Goal: Information Seeking & Learning: Learn about a topic

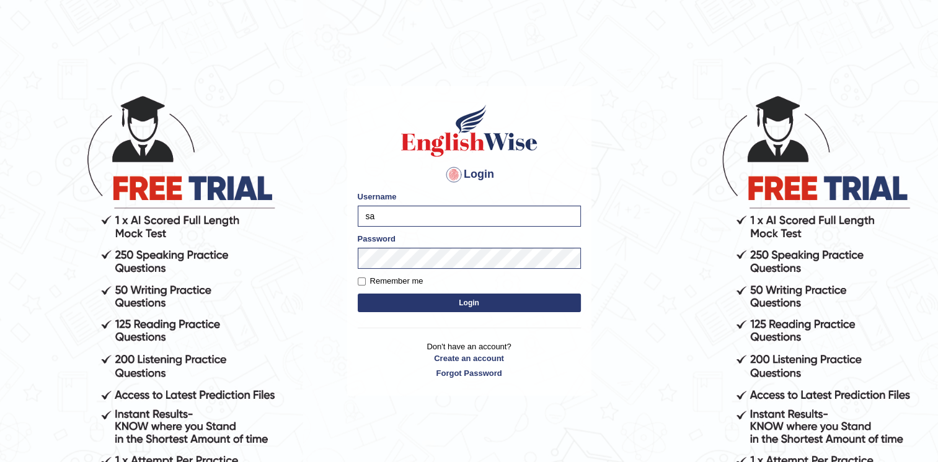
type input "s"
type input "Afreen11"
click at [475, 305] on button "Login" at bounding box center [469, 303] width 223 height 19
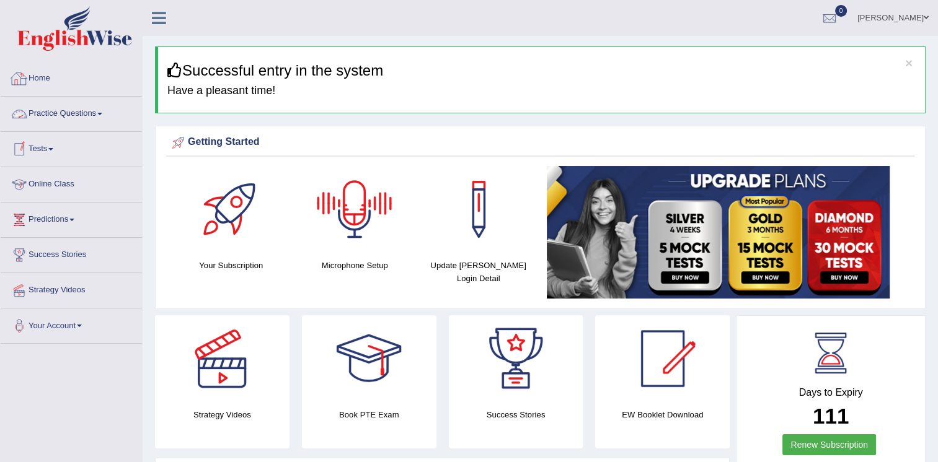
click at [96, 107] on link "Practice Questions" at bounding box center [71, 112] width 141 height 31
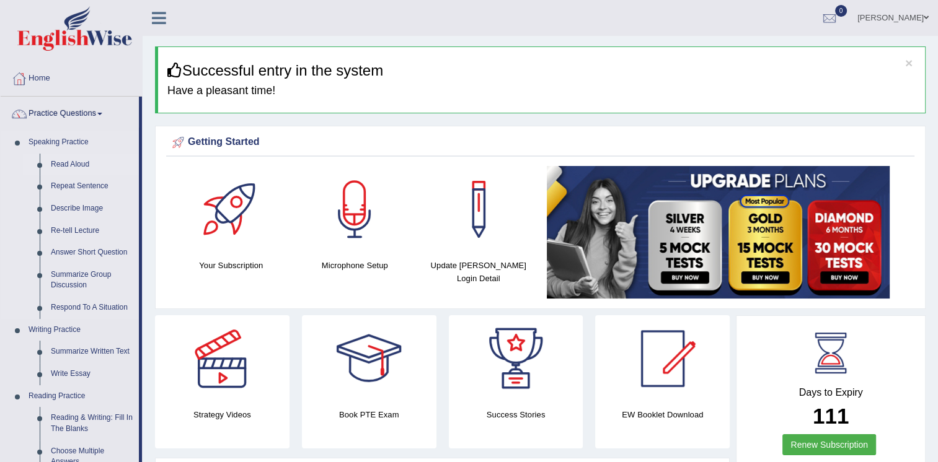
click at [72, 164] on link "Read Aloud" at bounding box center [92, 165] width 94 height 22
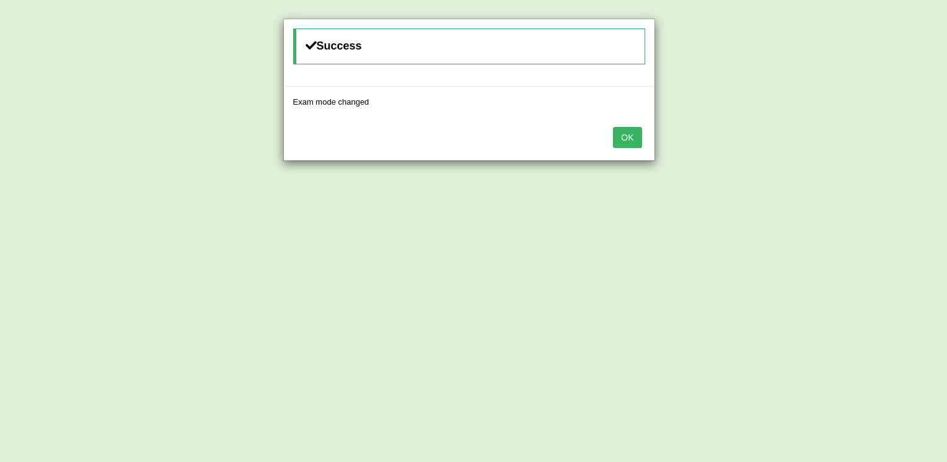
click at [631, 132] on button "OK" at bounding box center [627, 137] width 29 height 21
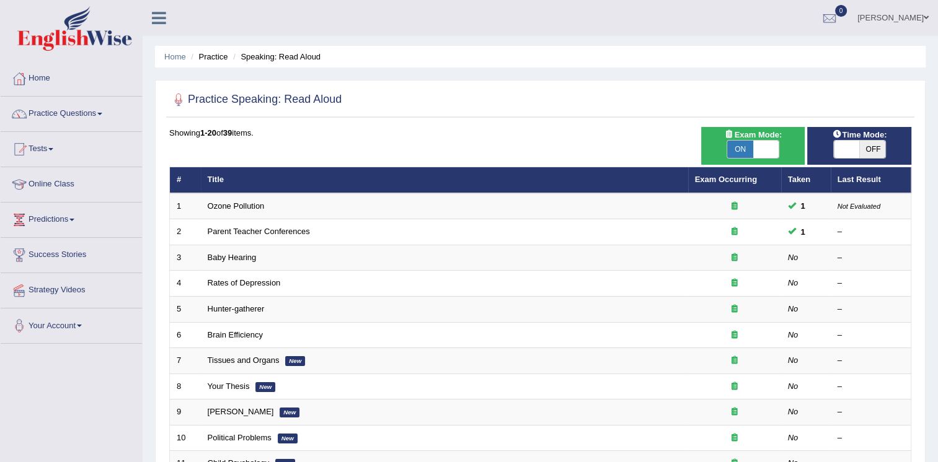
click at [845, 145] on span at bounding box center [847, 149] width 26 height 17
checkbox input "true"
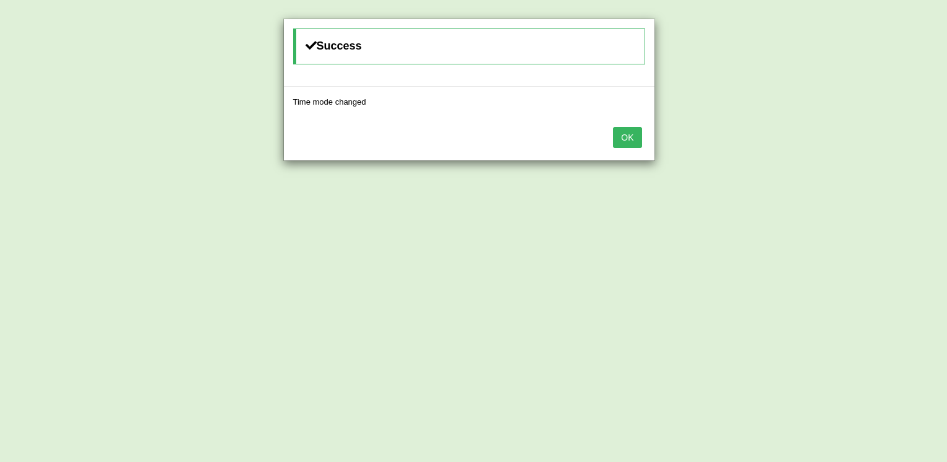
click at [633, 131] on button "OK" at bounding box center [627, 137] width 29 height 21
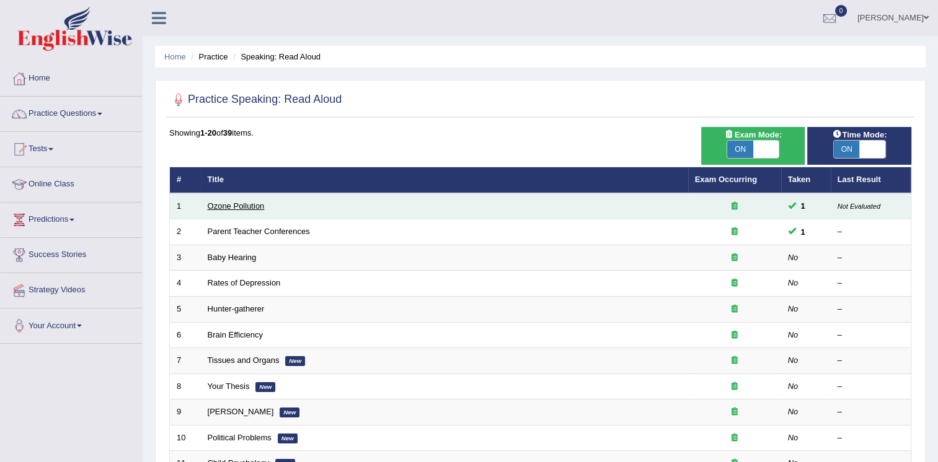
click at [232, 203] on link "Ozone Pollution" at bounding box center [236, 205] width 57 height 9
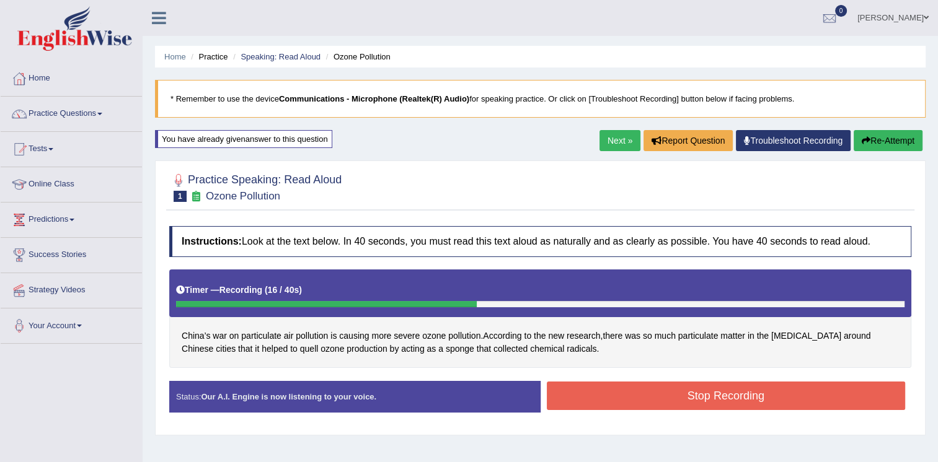
click at [671, 390] on button "Stop Recording" at bounding box center [726, 396] width 359 height 29
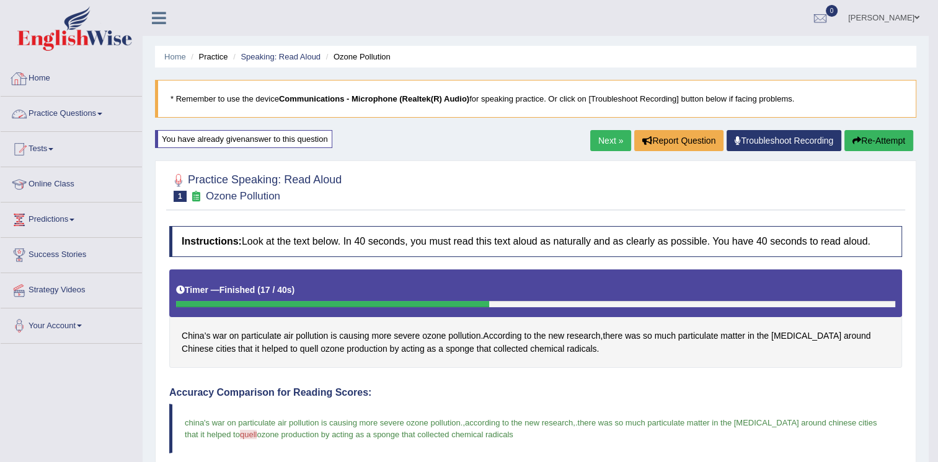
click at [75, 113] on link "Practice Questions" at bounding box center [71, 112] width 141 height 31
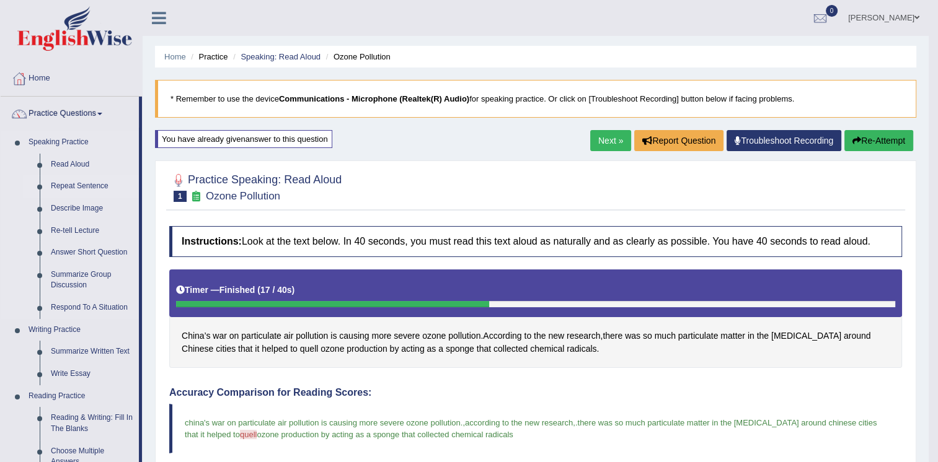
click at [82, 185] on link "Repeat Sentence" at bounding box center [92, 186] width 94 height 22
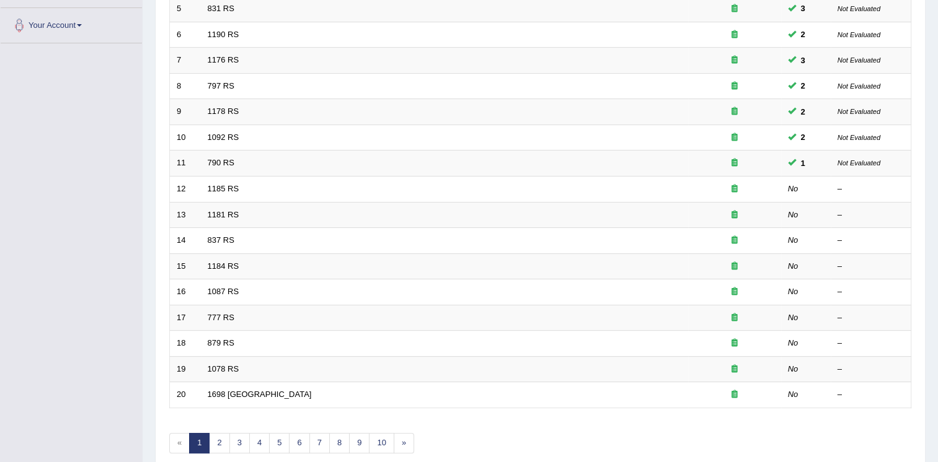
scroll to position [304, 0]
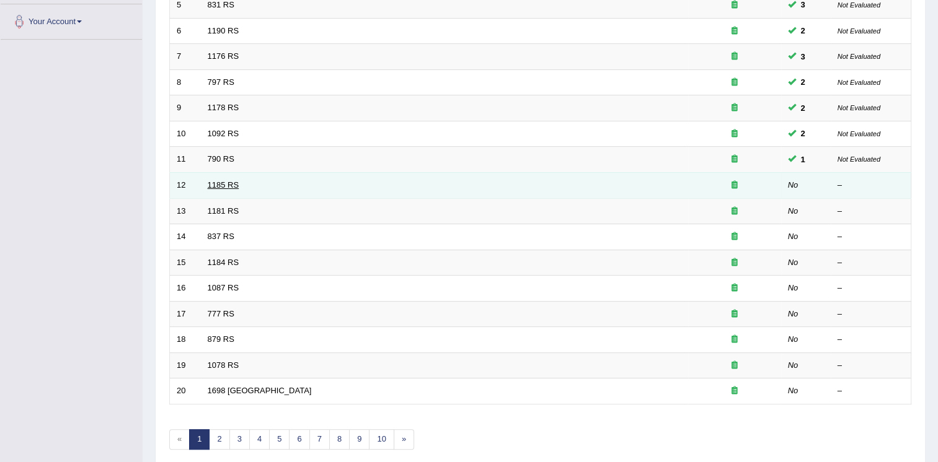
click at [219, 185] on link "1185 RS" at bounding box center [224, 184] width 32 height 9
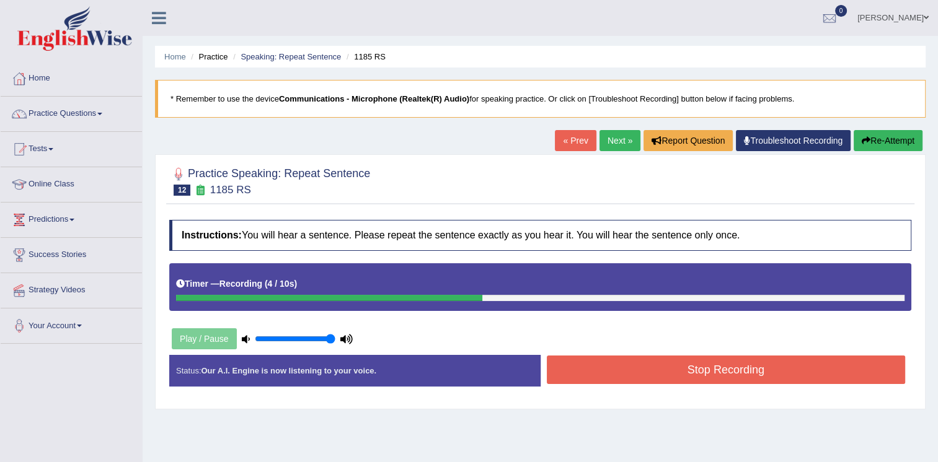
click at [612, 358] on button "Stop Recording" at bounding box center [726, 370] width 359 height 29
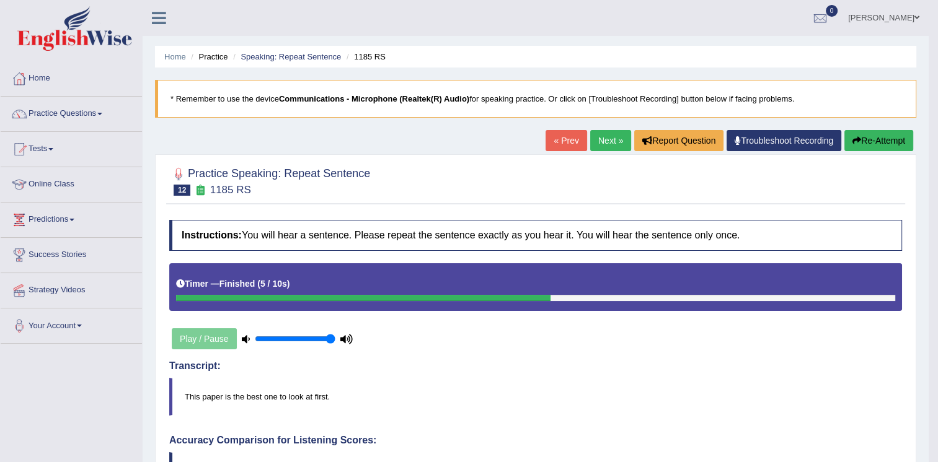
click at [597, 140] on link "Next »" at bounding box center [610, 140] width 41 height 21
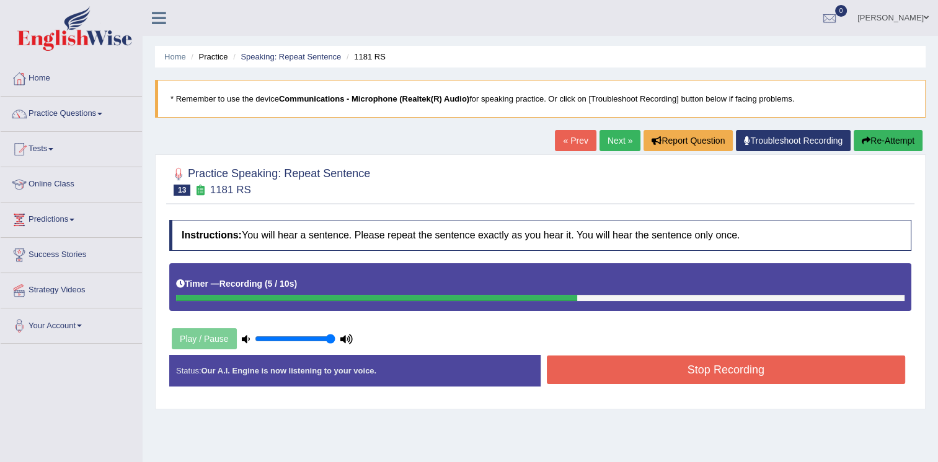
click at [604, 357] on button "Stop Recording" at bounding box center [726, 370] width 359 height 29
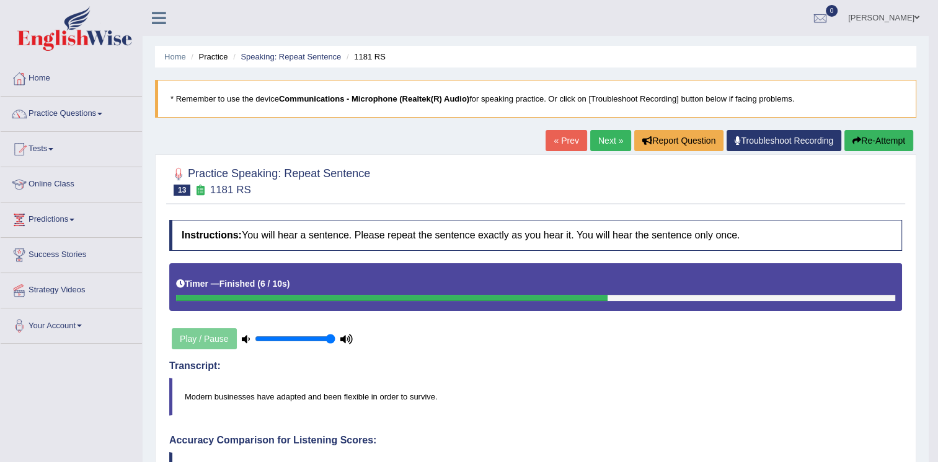
click at [605, 131] on link "Next »" at bounding box center [610, 140] width 41 height 21
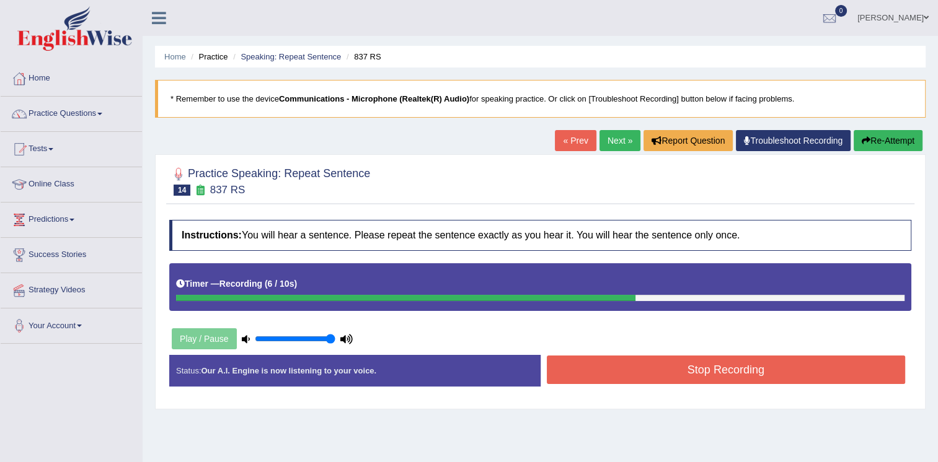
click at [718, 375] on button "Stop Recording" at bounding box center [726, 370] width 359 height 29
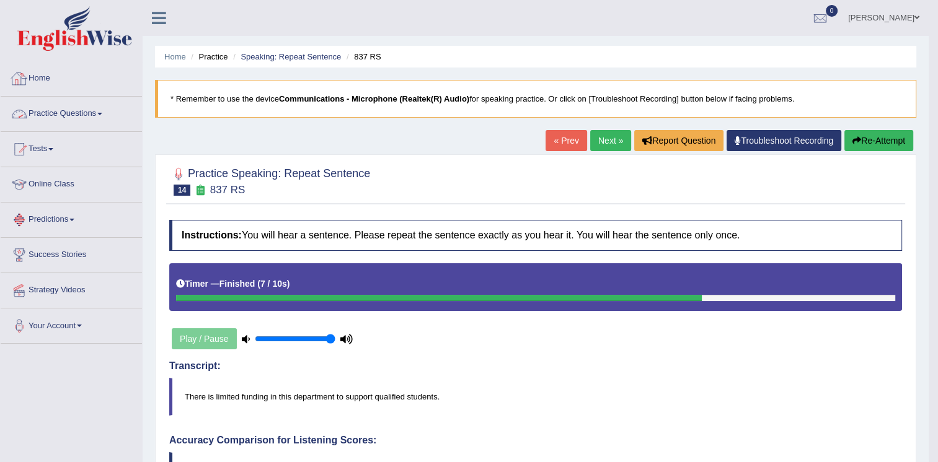
click at [56, 108] on link "Practice Questions" at bounding box center [71, 112] width 141 height 31
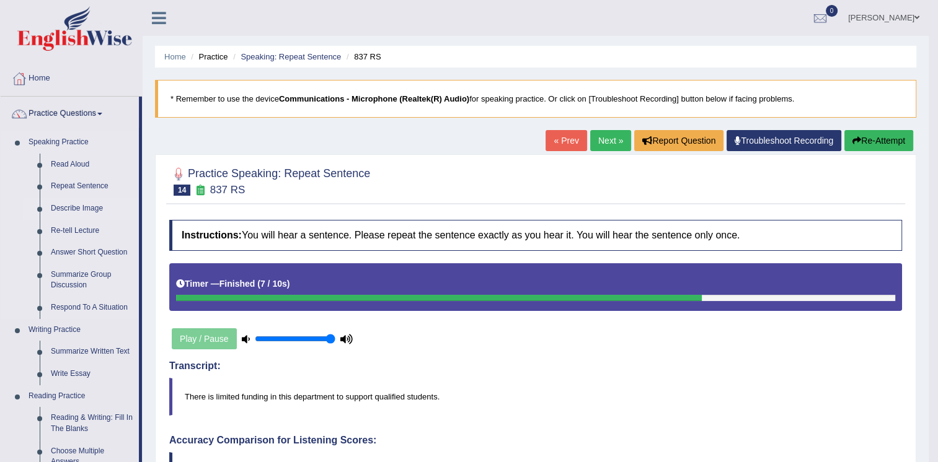
click at [61, 203] on link "Describe Image" at bounding box center [92, 209] width 94 height 22
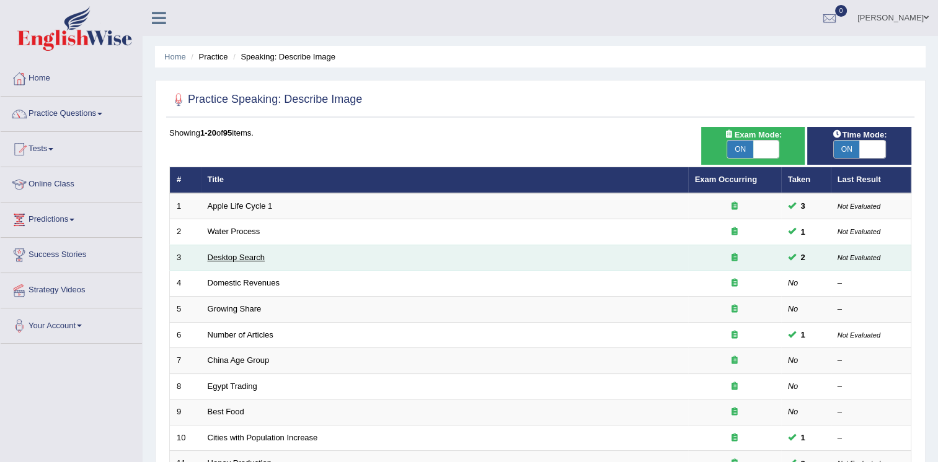
click at [218, 254] on link "Desktop Search" at bounding box center [237, 257] width 58 height 9
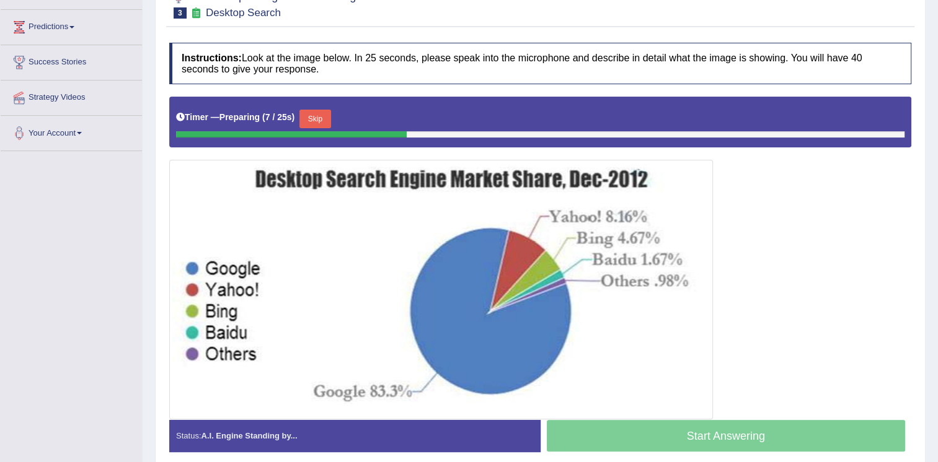
scroll to position [200, 0]
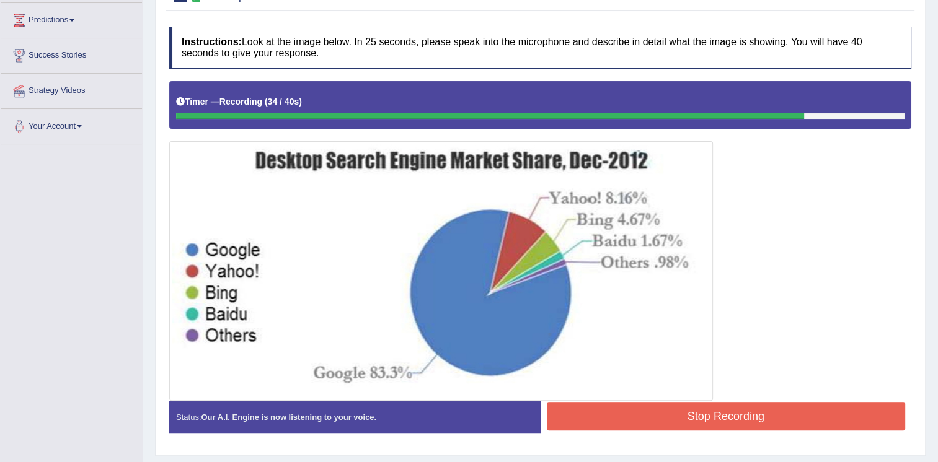
click at [721, 415] on button "Stop Recording" at bounding box center [726, 416] width 359 height 29
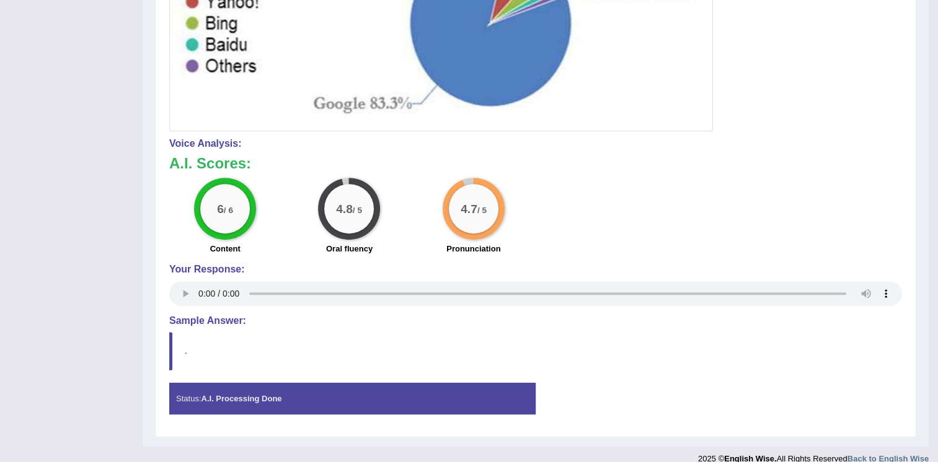
scroll to position [0, 0]
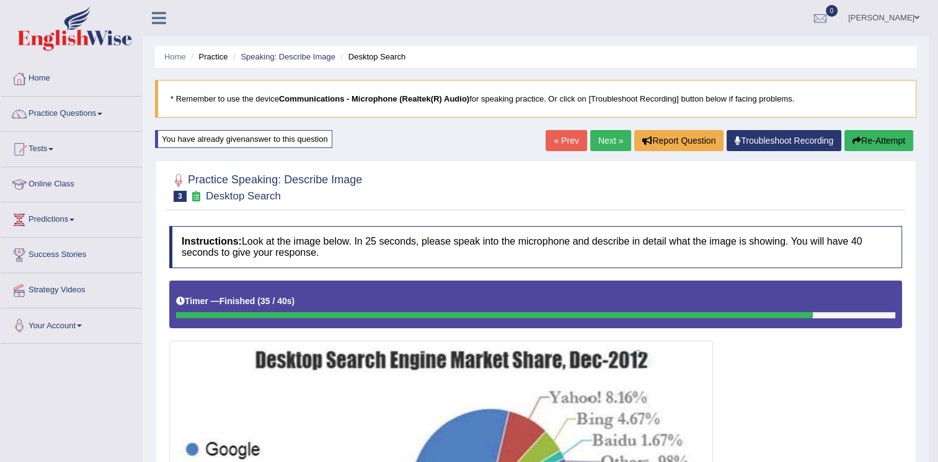
click at [601, 141] on link "Next »" at bounding box center [610, 140] width 41 height 21
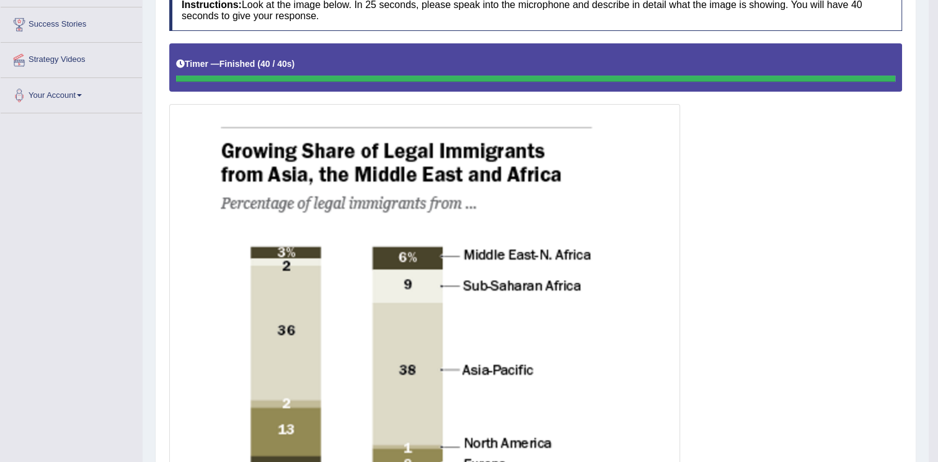
scroll to position [27, 0]
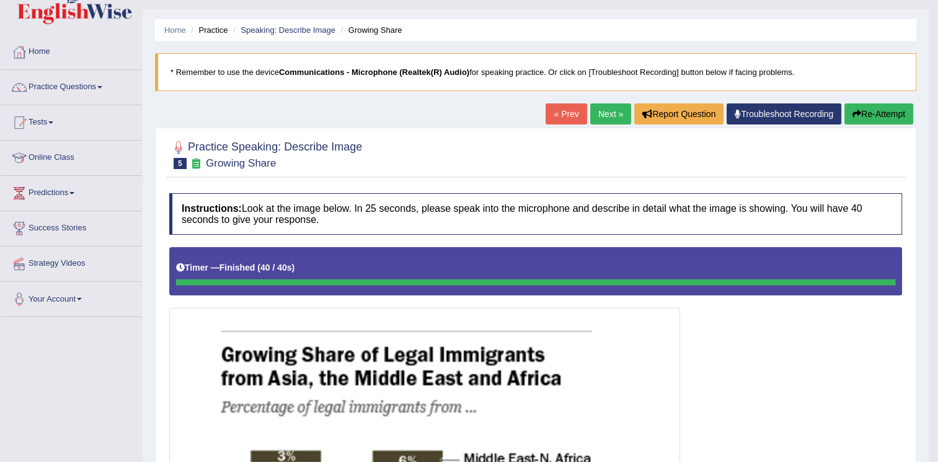
click at [598, 104] on link "Next »" at bounding box center [610, 113] width 41 height 21
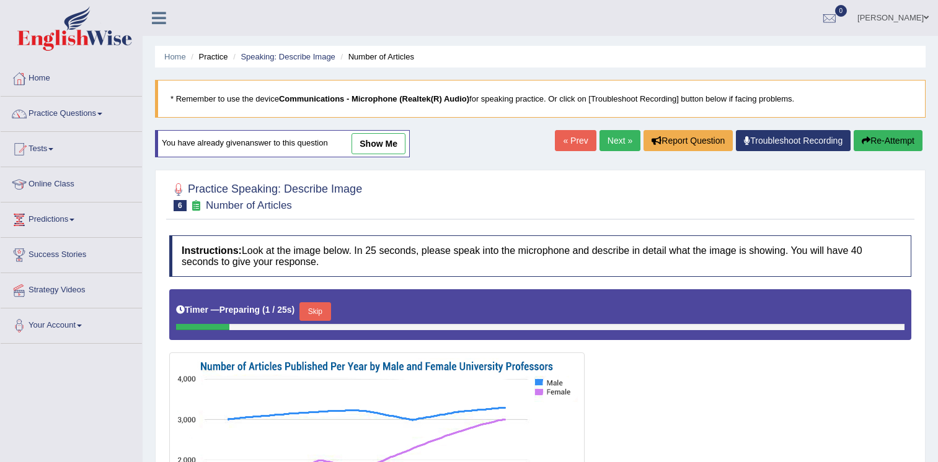
click at [367, 143] on link "show me" at bounding box center [378, 143] width 54 height 21
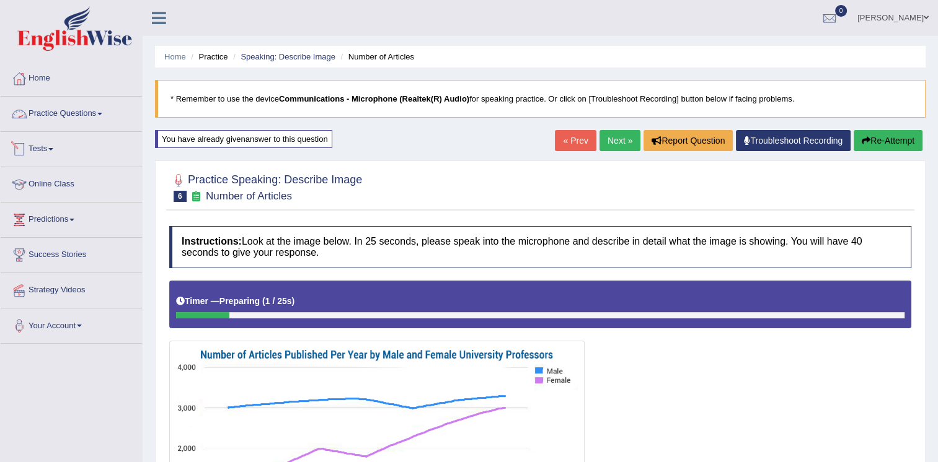
click at [87, 113] on link "Practice Questions" at bounding box center [71, 112] width 141 height 31
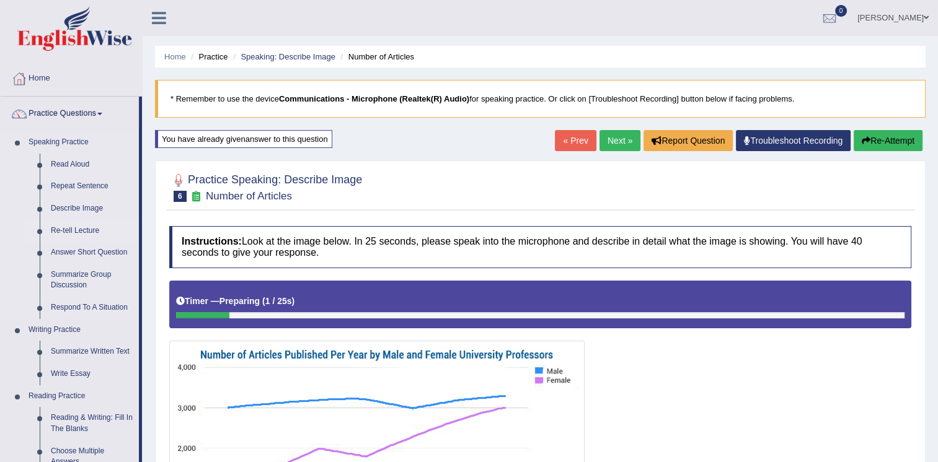
click at [97, 232] on link "Re-tell Lecture" at bounding box center [92, 231] width 94 height 22
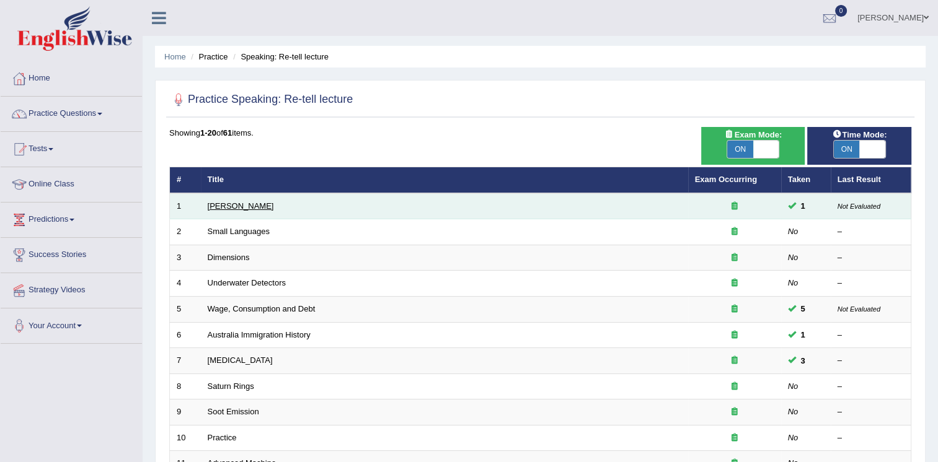
click at [240, 207] on link "[PERSON_NAME]" at bounding box center [241, 205] width 66 height 9
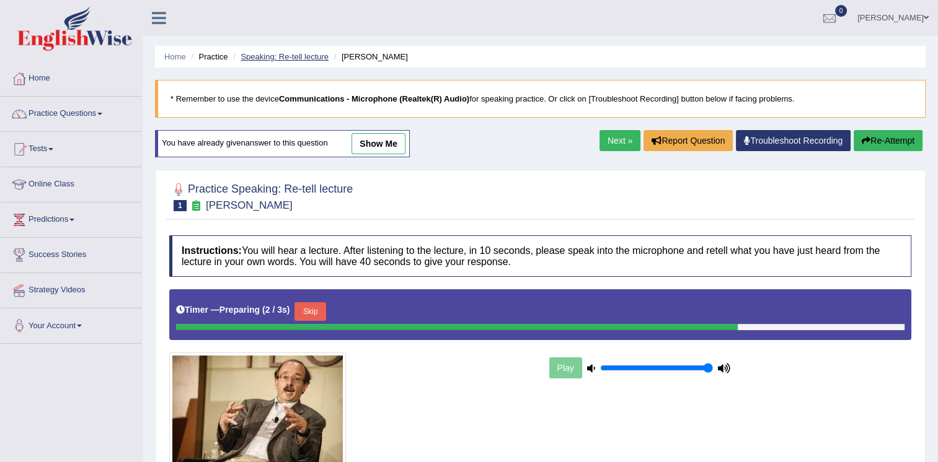
click at [304, 59] on link "Speaking: Re-tell lecture" at bounding box center [284, 56] width 88 height 9
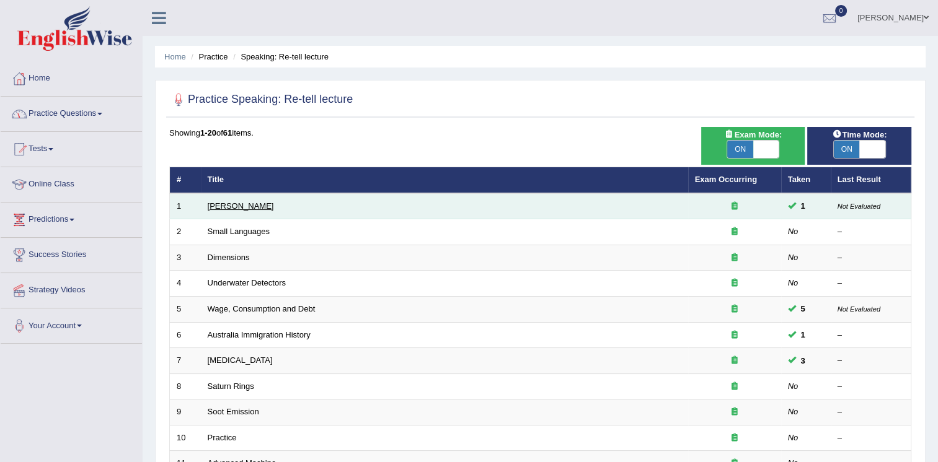
click at [234, 209] on link "[PERSON_NAME]" at bounding box center [241, 205] width 66 height 9
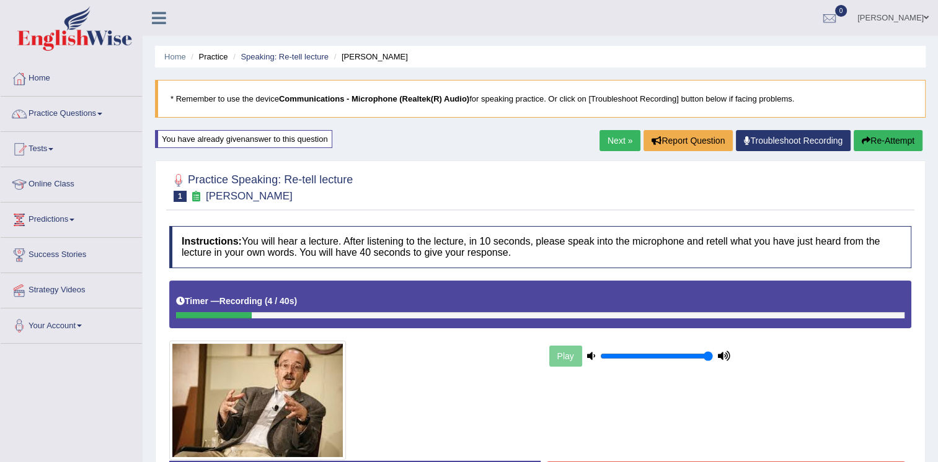
click at [286, 51] on li "Speaking: Re-tell lecture" at bounding box center [279, 57] width 99 height 12
click at [886, 138] on button "Re-Attempt" at bounding box center [887, 140] width 69 height 21
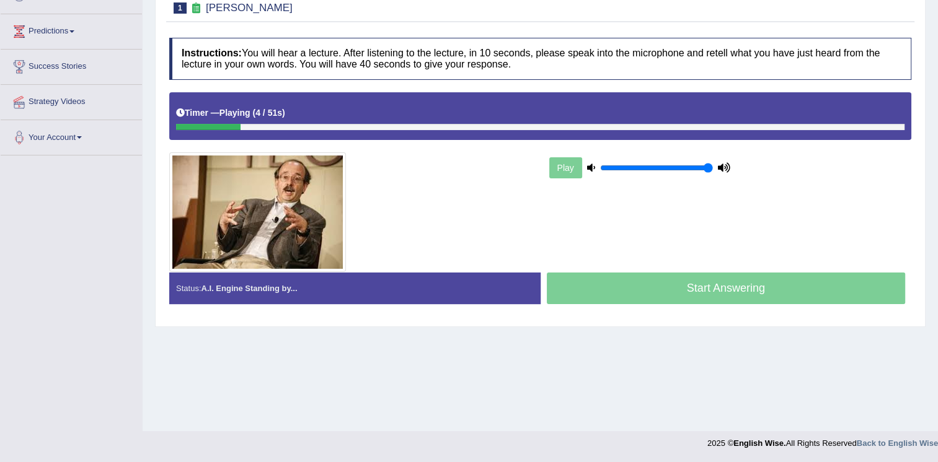
scroll to position [11, 0]
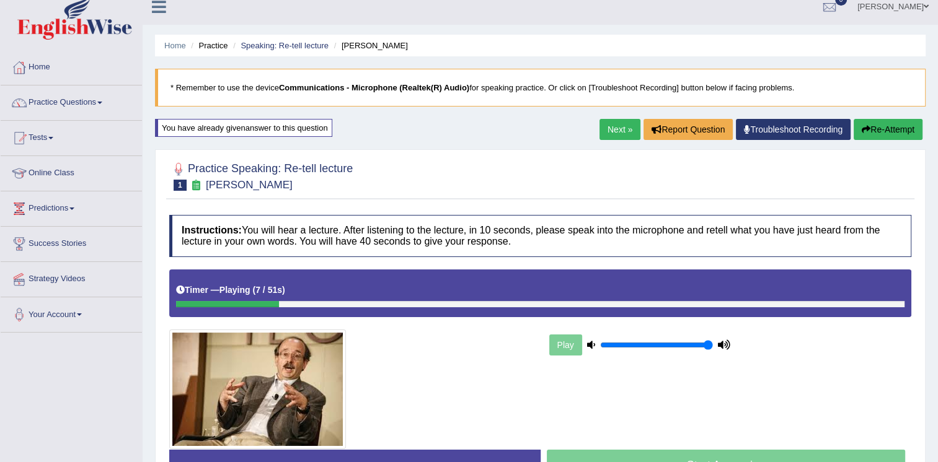
click at [878, 128] on button "Re-Attempt" at bounding box center [887, 129] width 69 height 21
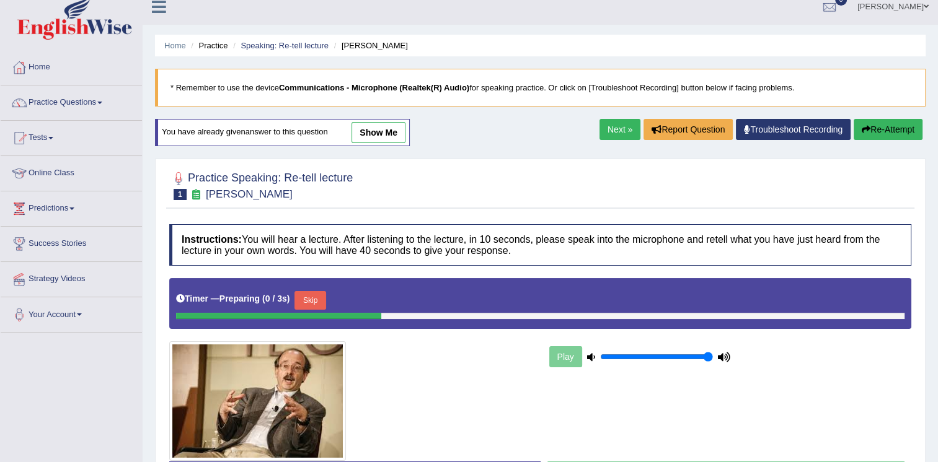
scroll to position [11, 0]
click at [374, 133] on link "show me" at bounding box center [378, 132] width 54 height 21
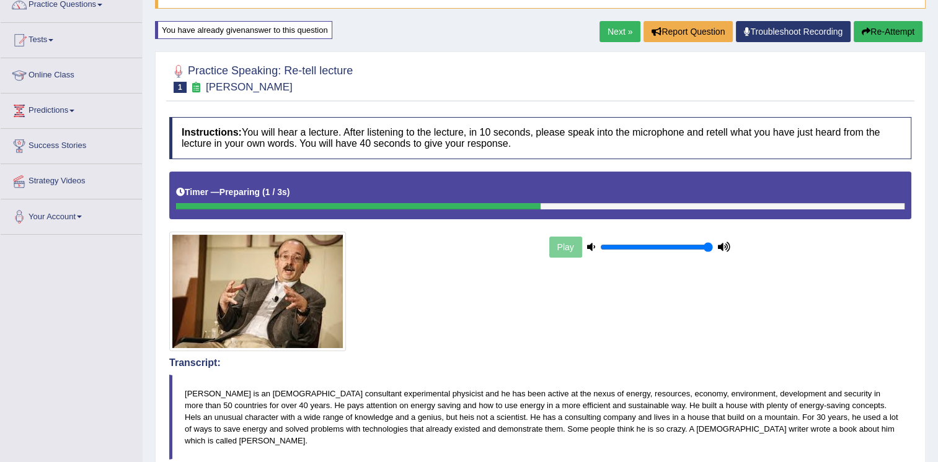
scroll to position [0, 0]
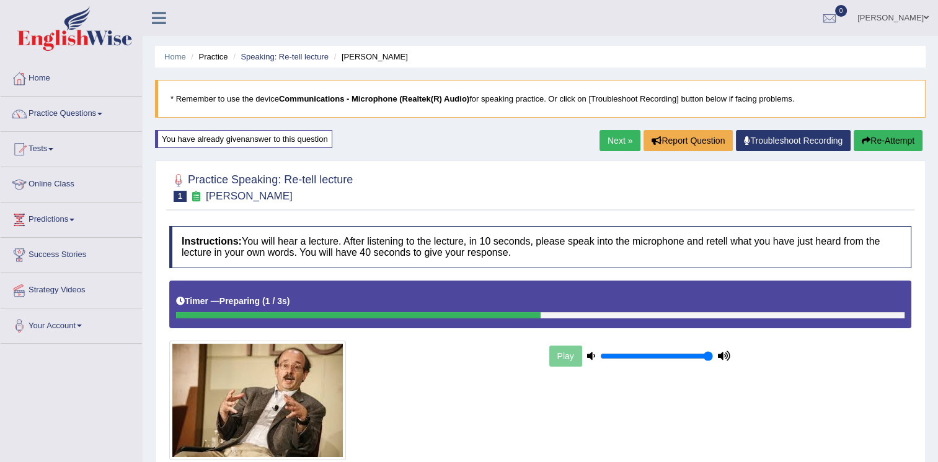
click at [855, 142] on button "Re-Attempt" at bounding box center [887, 140] width 69 height 21
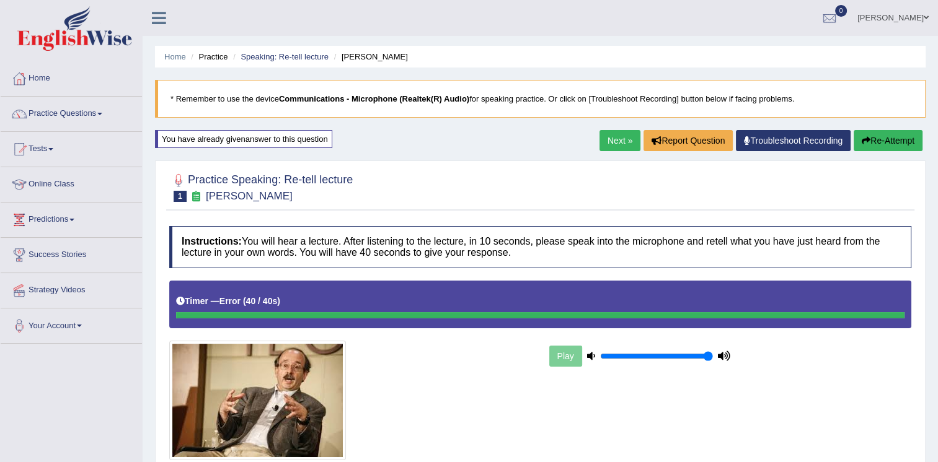
click at [868, 147] on button "Re-Attempt" at bounding box center [887, 140] width 69 height 21
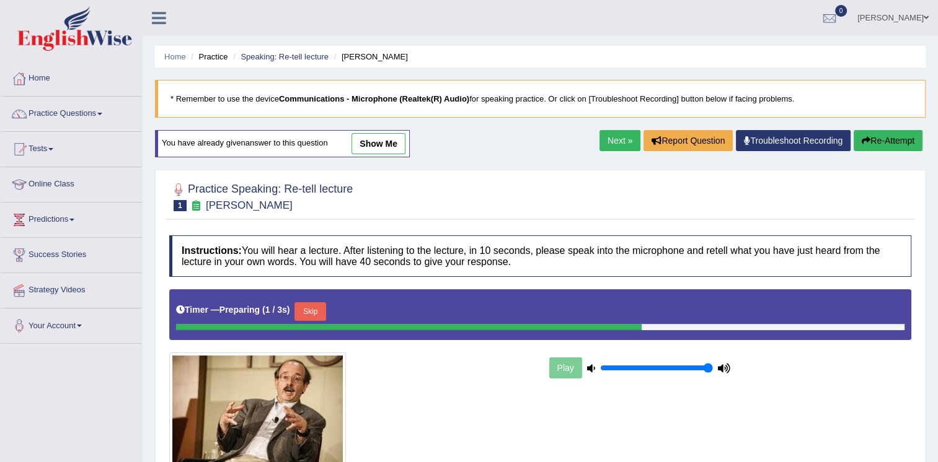
click at [394, 135] on link "show me" at bounding box center [378, 143] width 54 height 21
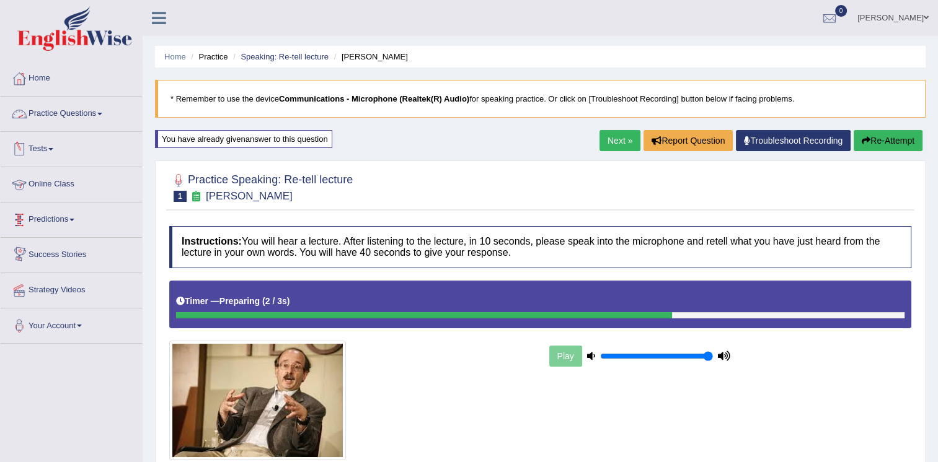
click at [99, 123] on link "Practice Questions" at bounding box center [71, 112] width 141 height 31
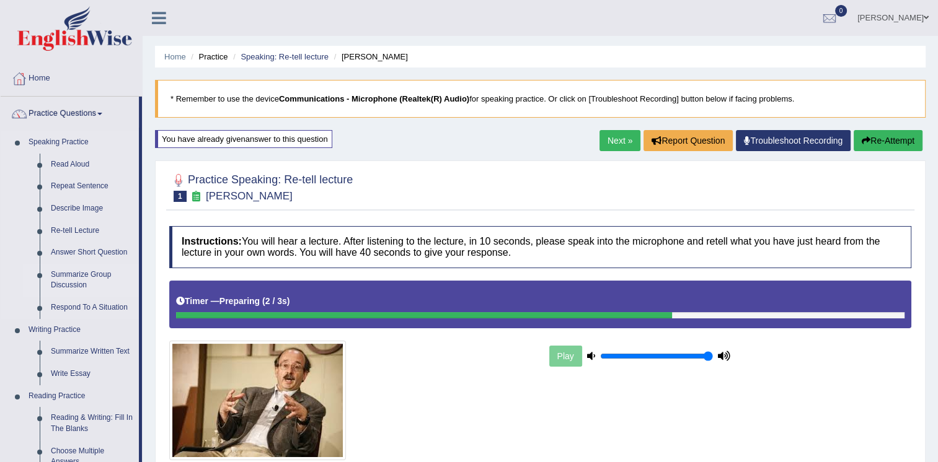
click at [78, 276] on link "Summarize Group Discussion" at bounding box center [92, 280] width 94 height 33
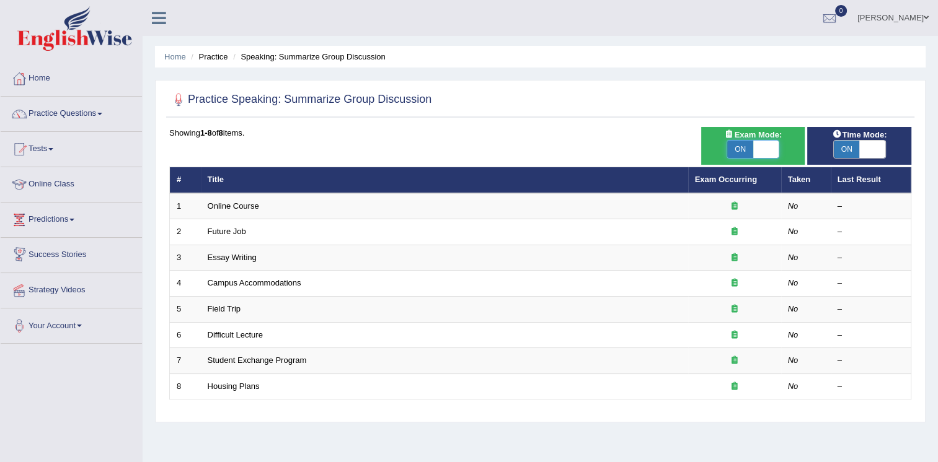
click at [768, 152] on span at bounding box center [766, 149] width 26 height 17
checkbox input "false"
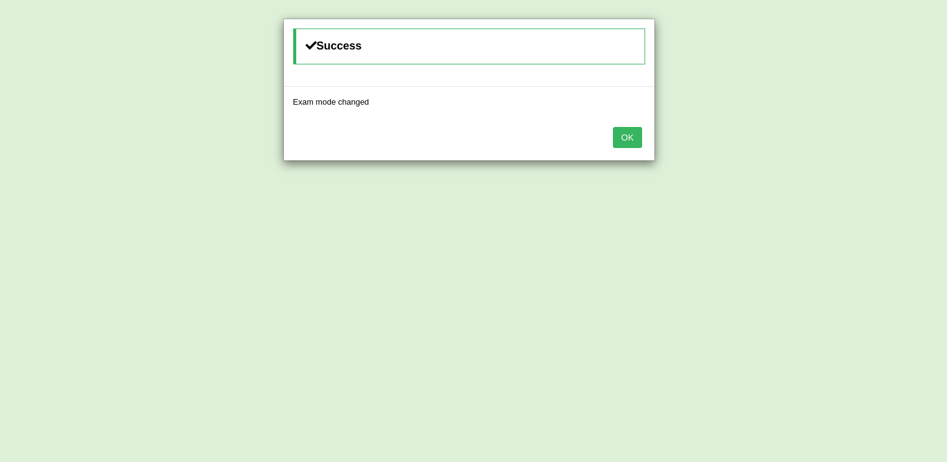
click at [628, 143] on button "OK" at bounding box center [627, 137] width 29 height 21
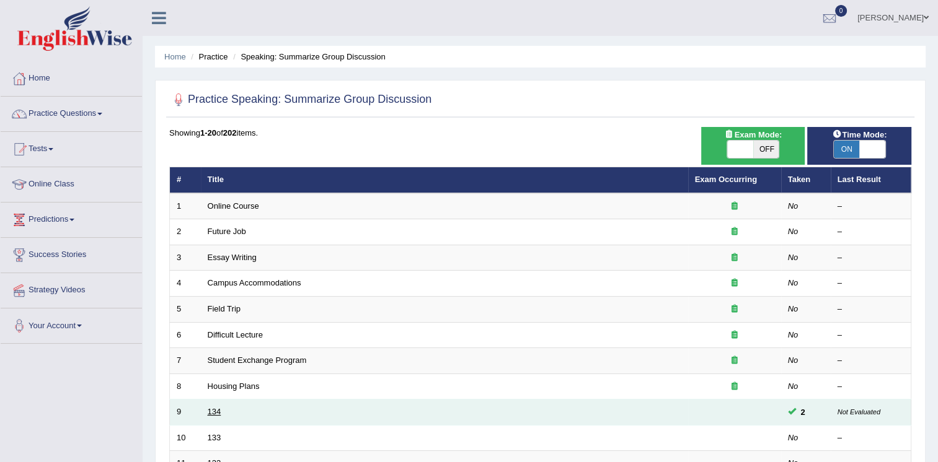
click at [218, 407] on link "134" at bounding box center [215, 411] width 14 height 9
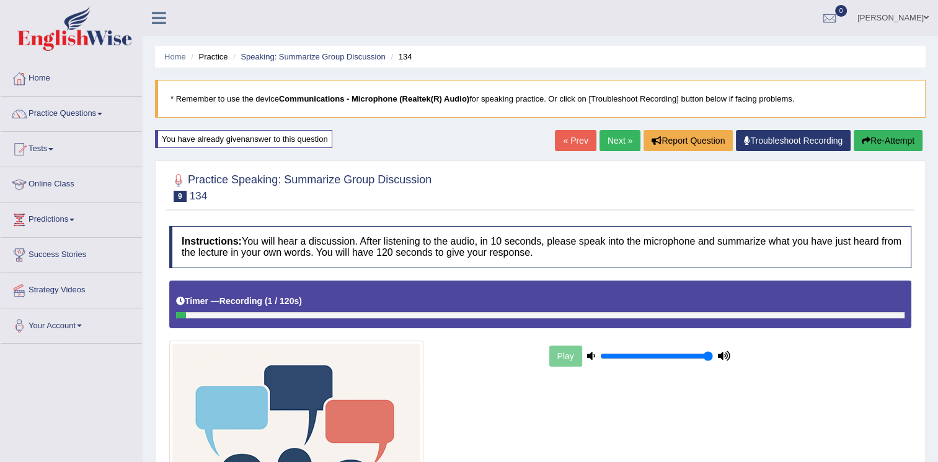
click at [886, 132] on button "Re-Attempt" at bounding box center [887, 140] width 69 height 21
click at [881, 134] on button "Re-Attempt" at bounding box center [887, 140] width 69 height 21
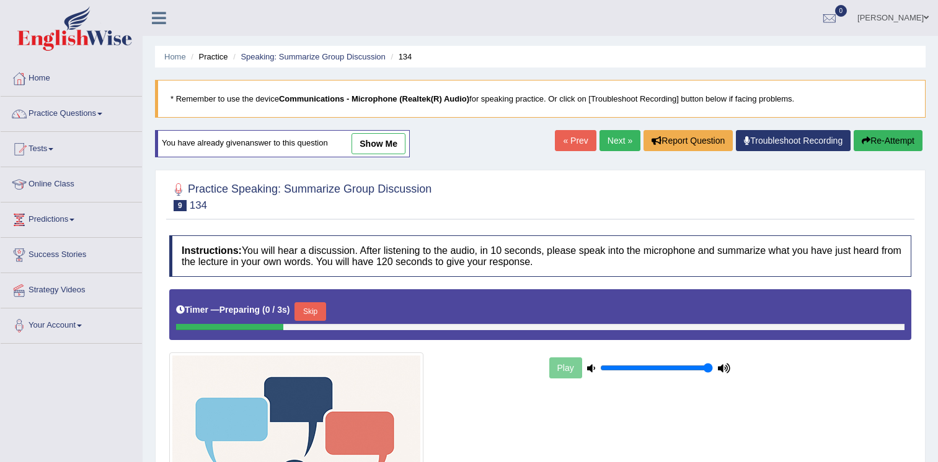
click at [385, 138] on link "show me" at bounding box center [378, 143] width 54 height 21
click at [367, 144] on div "Home Practice Speaking: Summarize Group Discussion 134 * Remember to use the de…" at bounding box center [540, 336] width 795 height 672
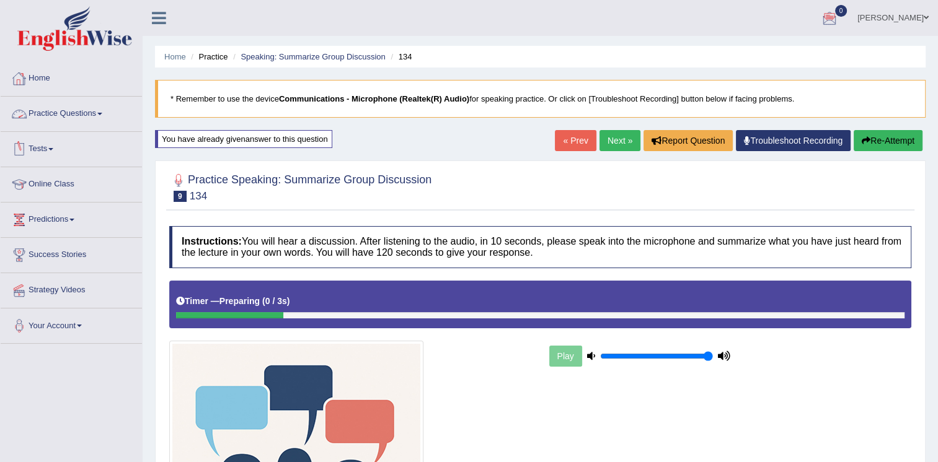
click at [80, 110] on link "Practice Questions" at bounding box center [71, 112] width 141 height 31
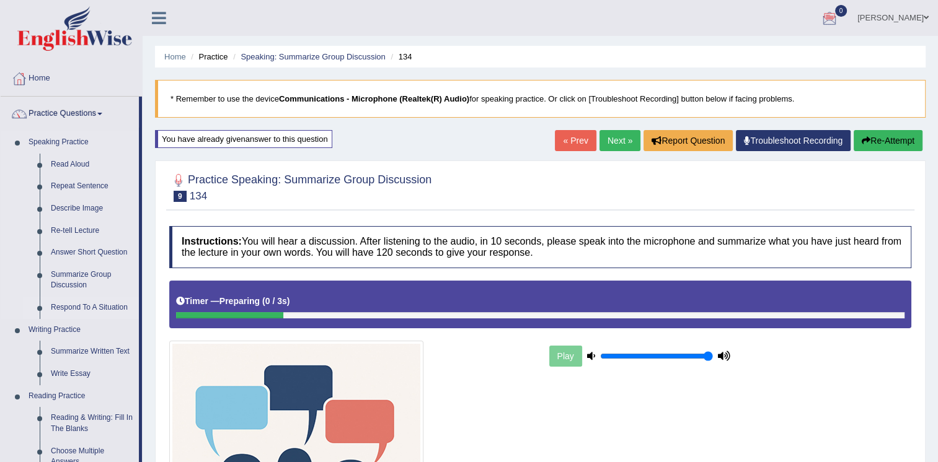
click at [94, 302] on link "Respond To A Situation" at bounding box center [92, 308] width 94 height 22
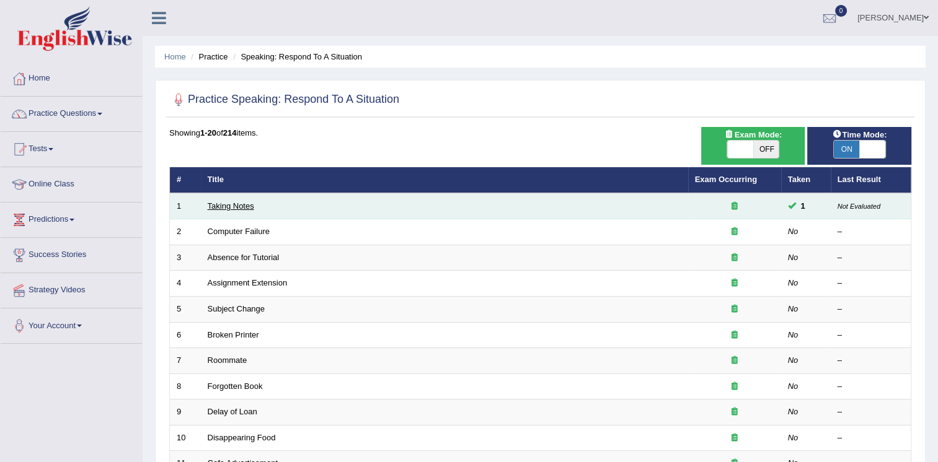
click at [224, 202] on link "Taking Notes" at bounding box center [231, 205] width 46 height 9
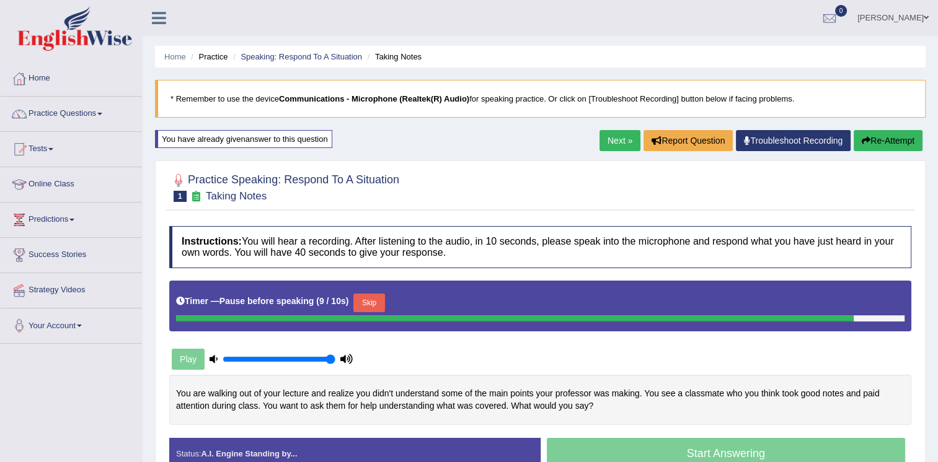
click at [878, 133] on button "Re-Attempt" at bounding box center [887, 140] width 69 height 21
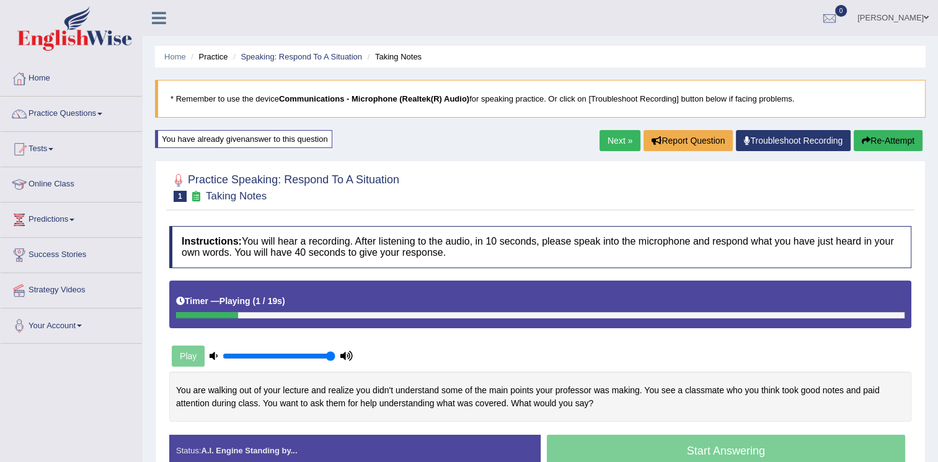
click at [856, 130] on button "Re-Attempt" at bounding box center [887, 140] width 69 height 21
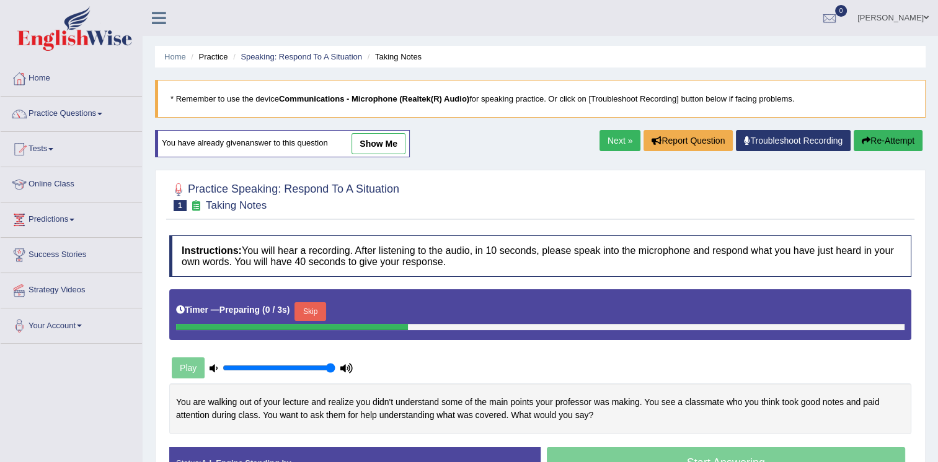
click at [364, 144] on link "show me" at bounding box center [378, 143] width 54 height 21
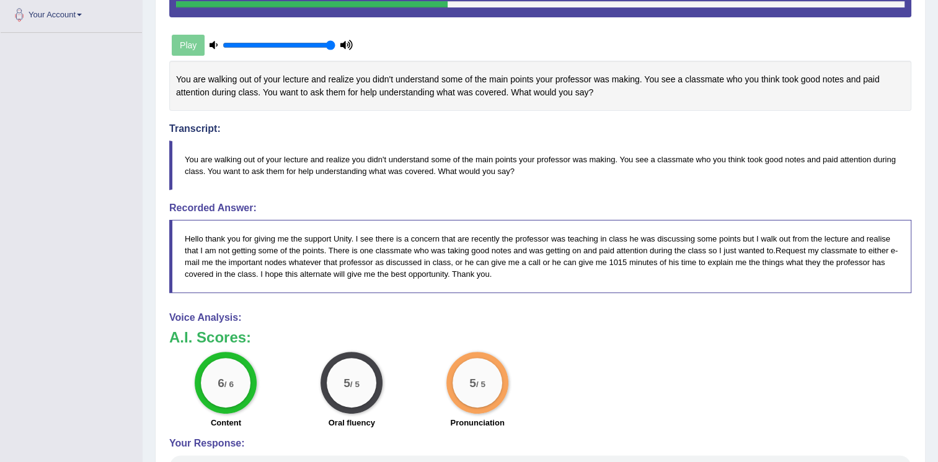
scroll to position [498, 0]
